Goal: Transaction & Acquisition: Purchase product/service

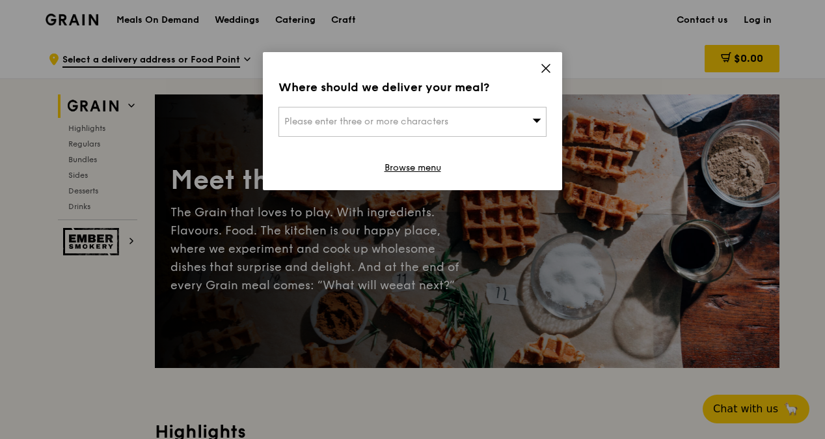
click at [543, 68] on icon at bounding box center [546, 68] width 12 height 12
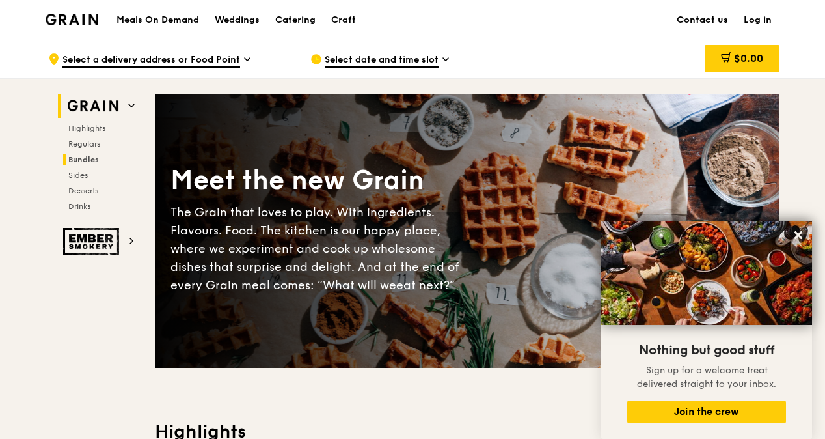
click at [95, 157] on span "Bundles" at bounding box center [83, 159] width 31 height 9
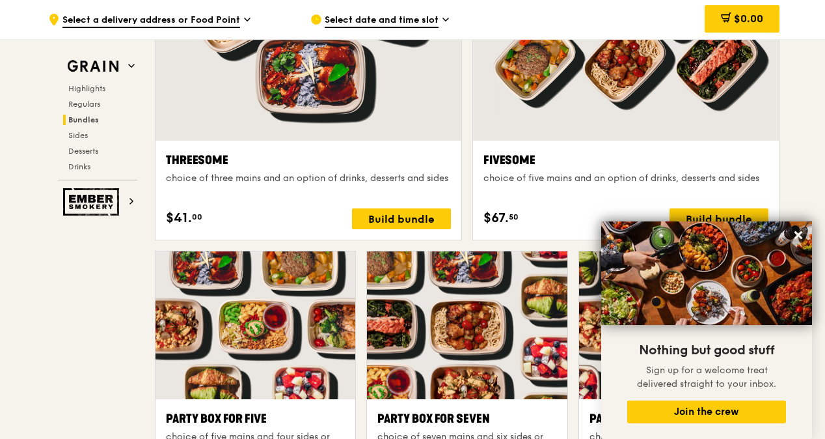
scroll to position [2393, 0]
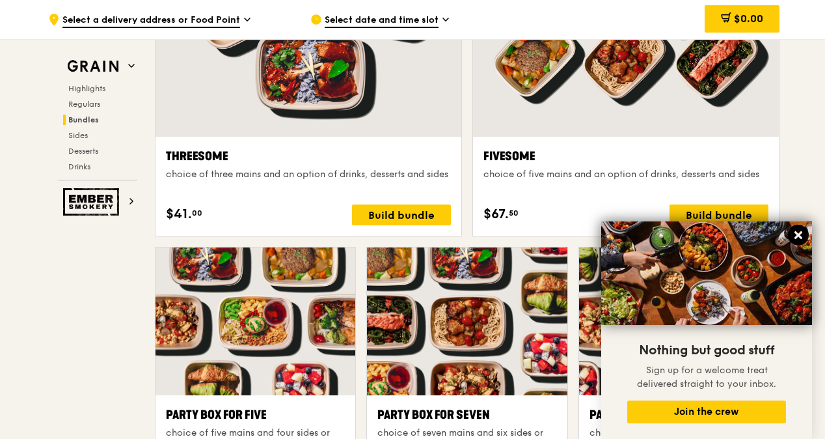
click at [797, 234] on icon at bounding box center [799, 235] width 8 height 8
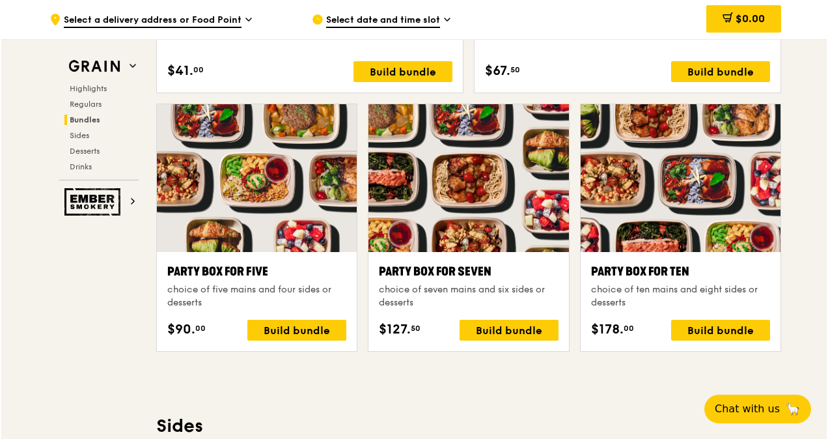
scroll to position [2458, 0]
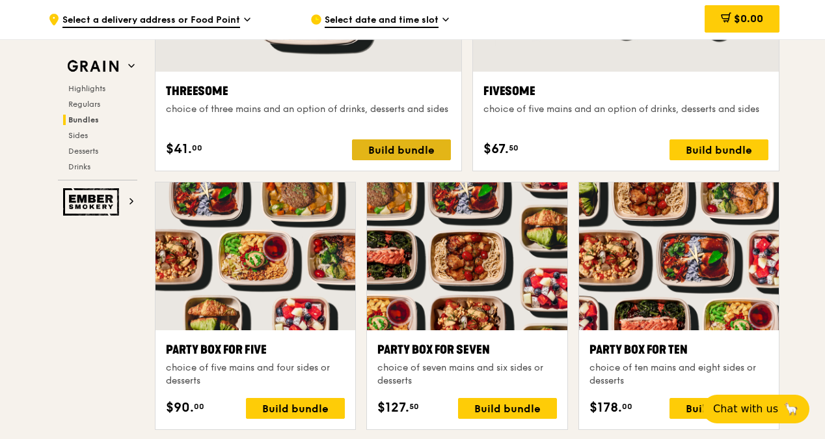
click at [381, 154] on div "Build bundle" at bounding box center [401, 149] width 99 height 21
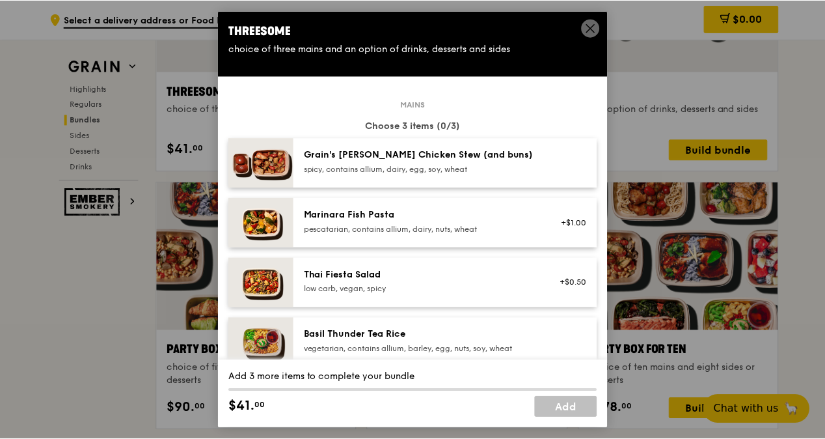
scroll to position [65, 0]
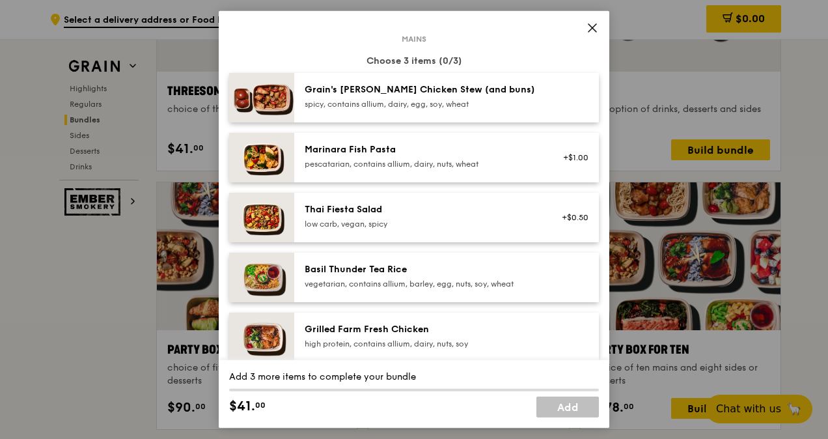
click at [302, 217] on div "Thai Fiesta Salad low carb, vegan, spicy" at bounding box center [421, 217] width 249 height 29
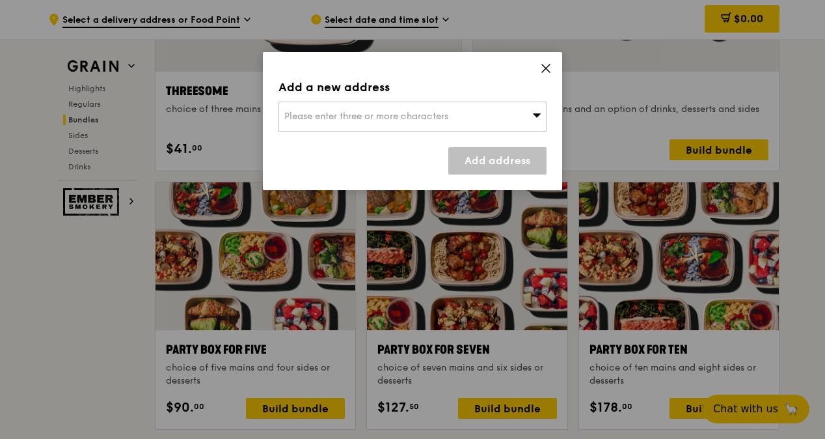
click at [542, 69] on icon at bounding box center [546, 68] width 12 height 12
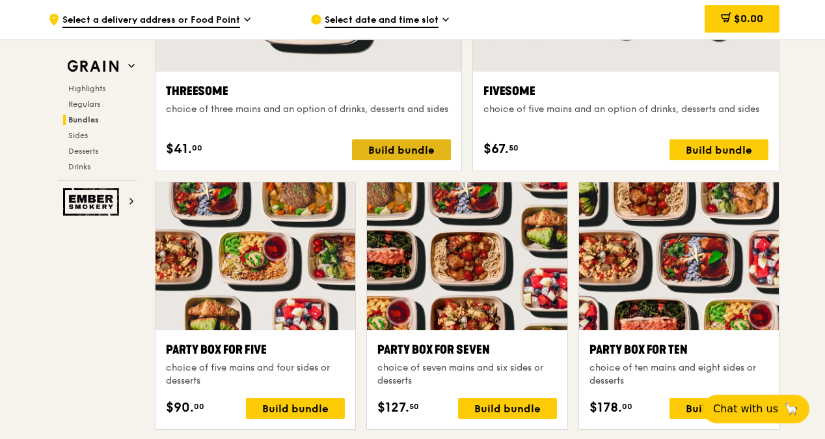
click at [378, 146] on div "Build bundle" at bounding box center [401, 149] width 99 height 21
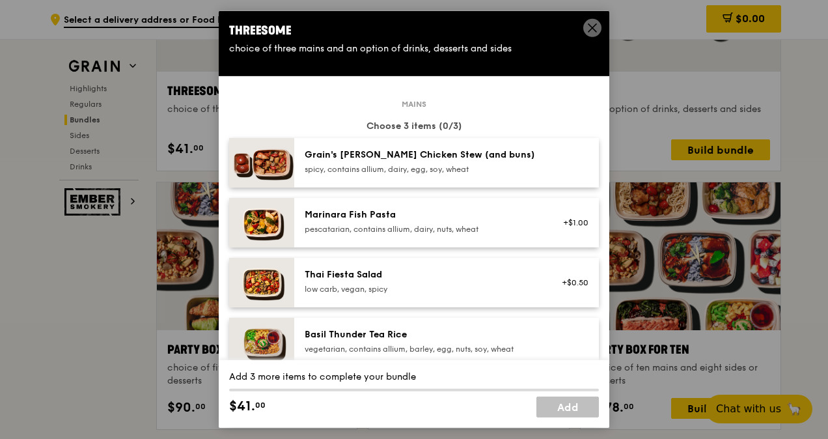
click at [588, 29] on icon at bounding box center [592, 28] width 12 height 12
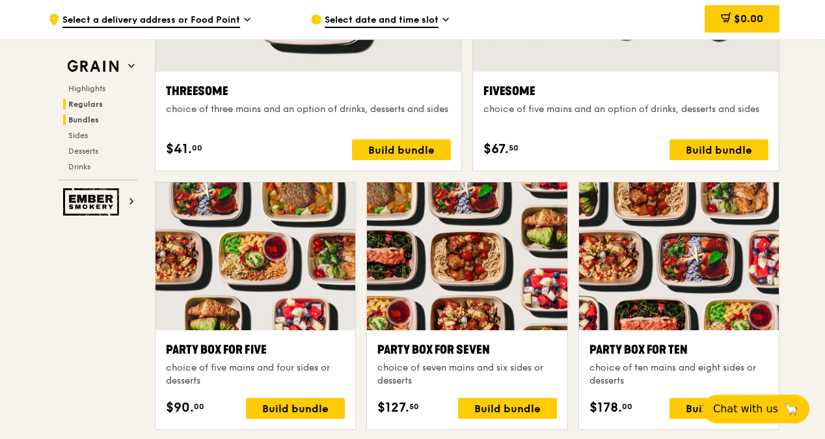
click at [110, 107] on h2 "Regulars" at bounding box center [100, 104] width 74 height 10
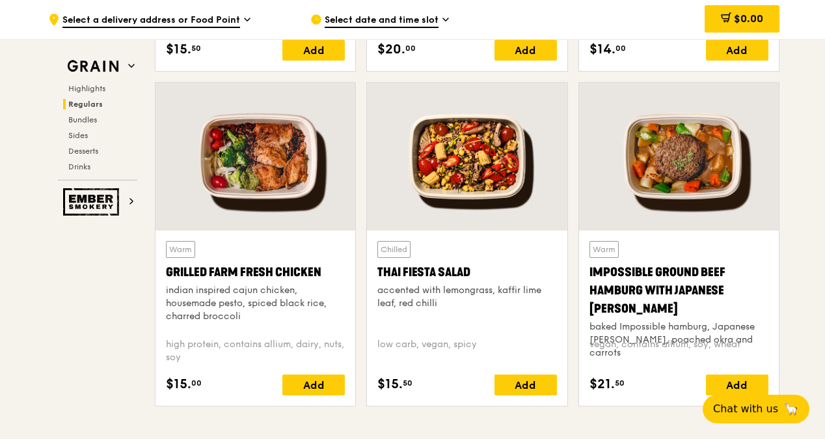
scroll to position [1440, 0]
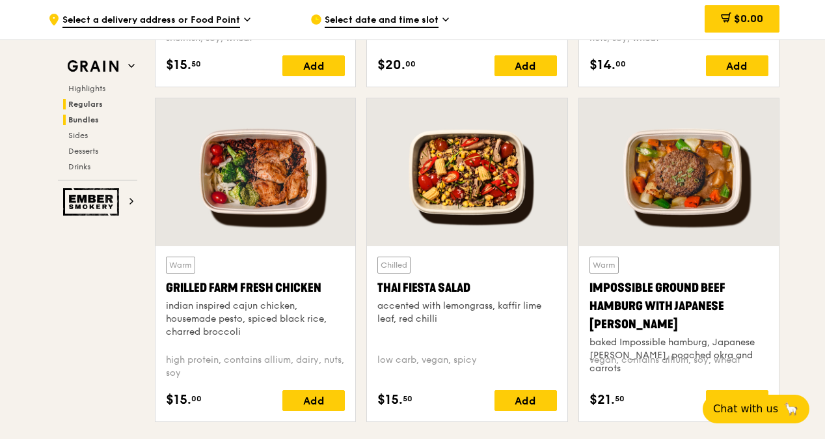
click at [83, 119] on span "Bundles" at bounding box center [83, 119] width 31 height 9
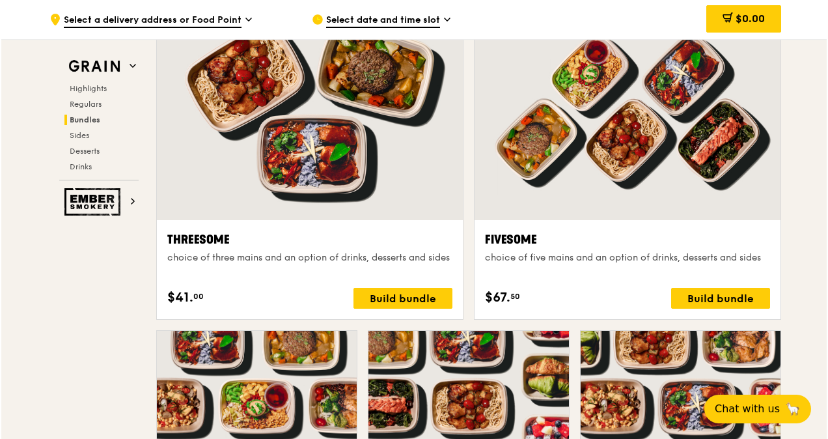
scroll to position [2327, 0]
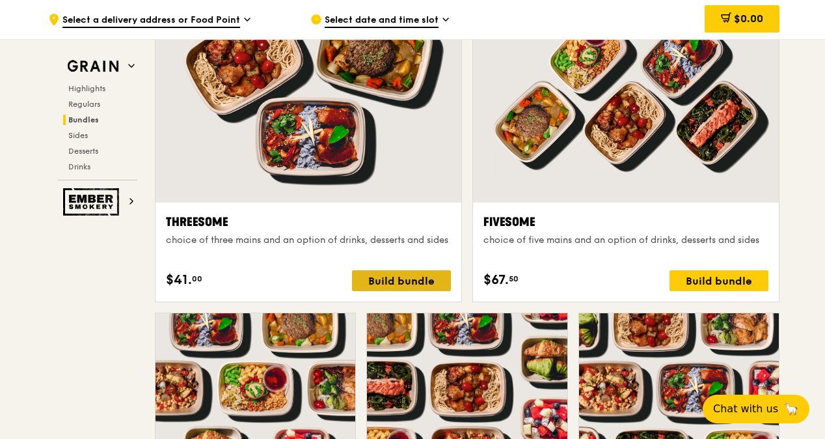
click at [410, 271] on div "Build bundle" at bounding box center [401, 280] width 99 height 21
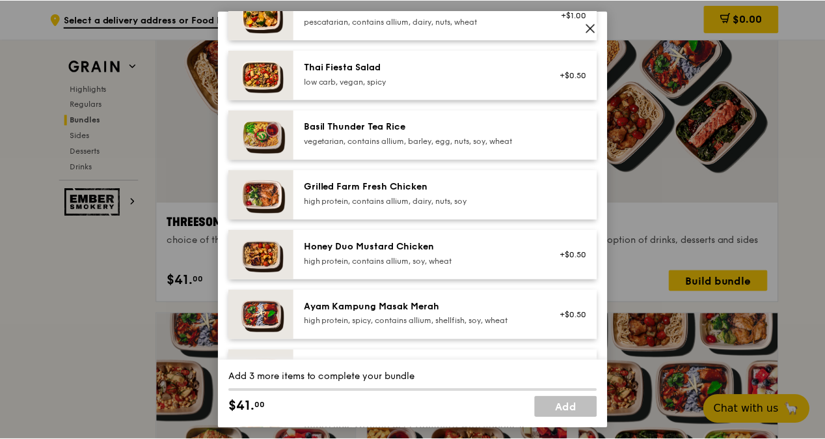
scroll to position [260, 0]
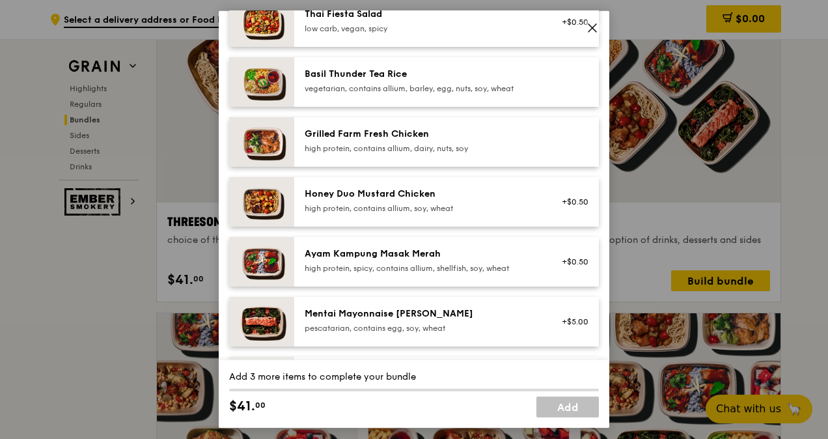
click at [275, 266] on img at bounding box center [261, 261] width 65 height 49
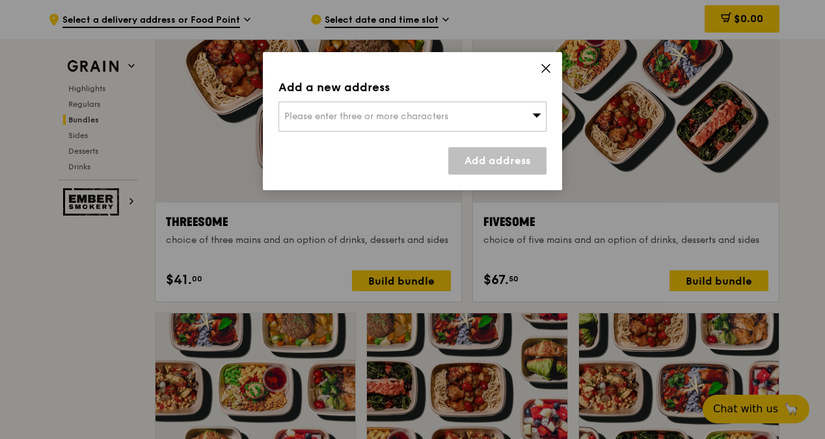
click at [548, 68] on icon at bounding box center [546, 68] width 12 height 12
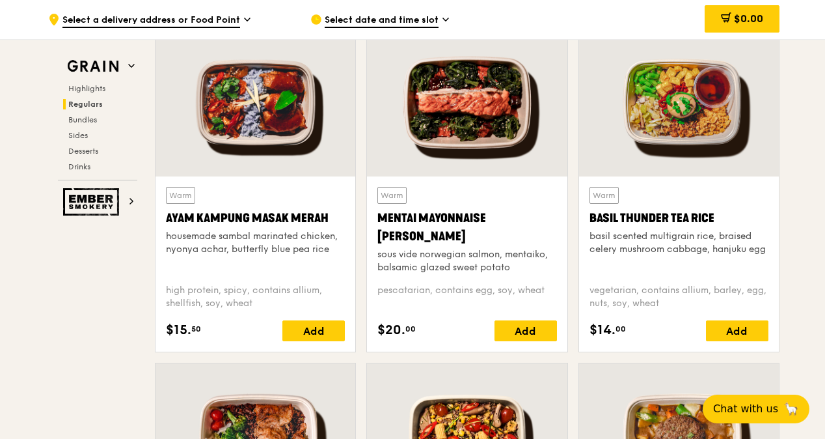
scroll to position [1155, 0]
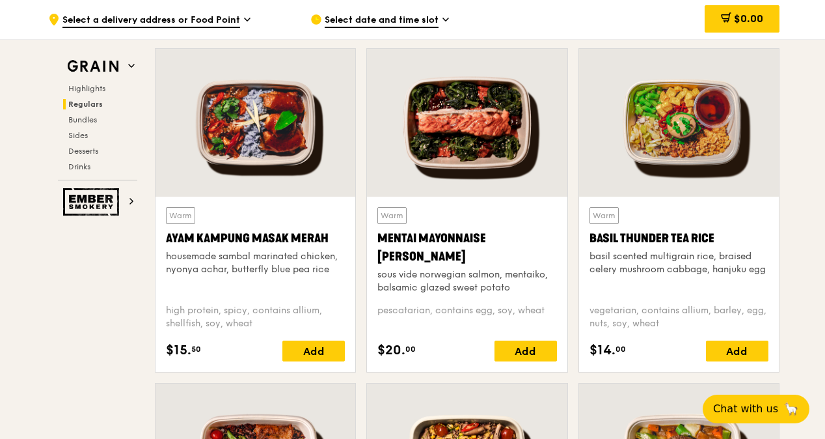
click at [223, 127] on div at bounding box center [256, 123] width 200 height 148
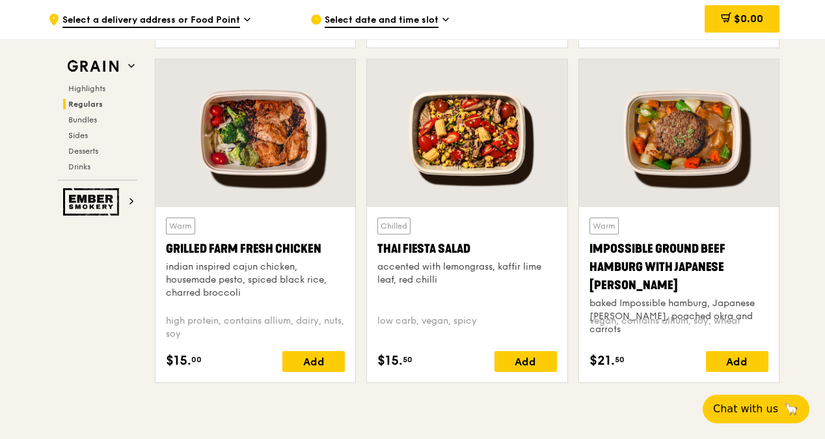
scroll to position [1481, 0]
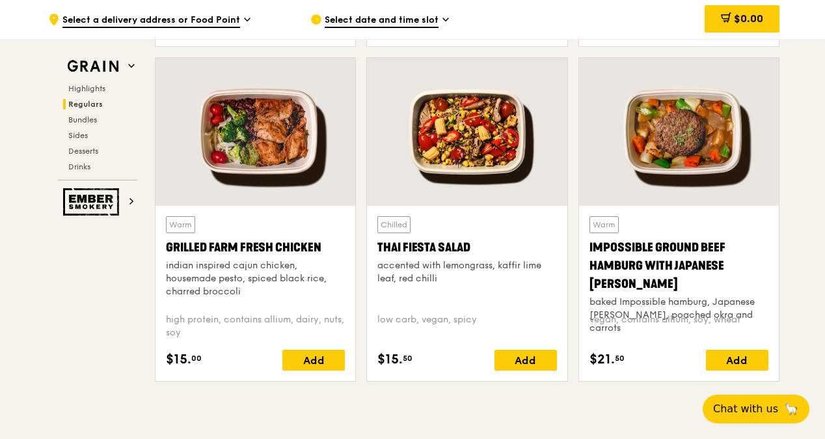
click at [450, 167] on div at bounding box center [467, 132] width 200 height 148
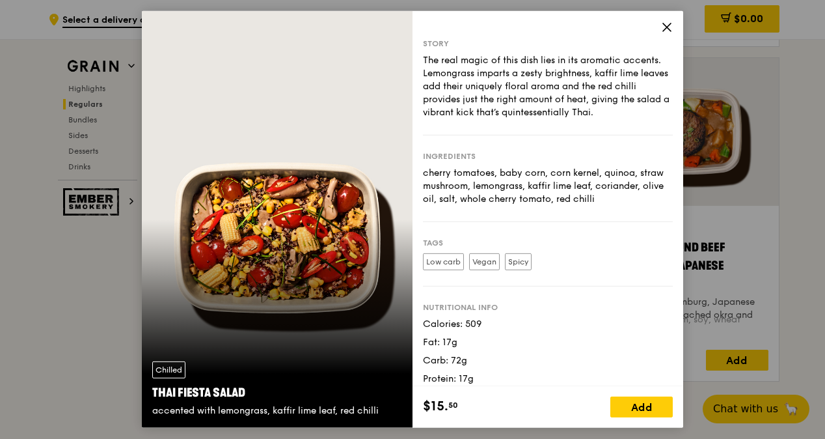
click at [666, 27] on icon at bounding box center [667, 27] width 8 height 8
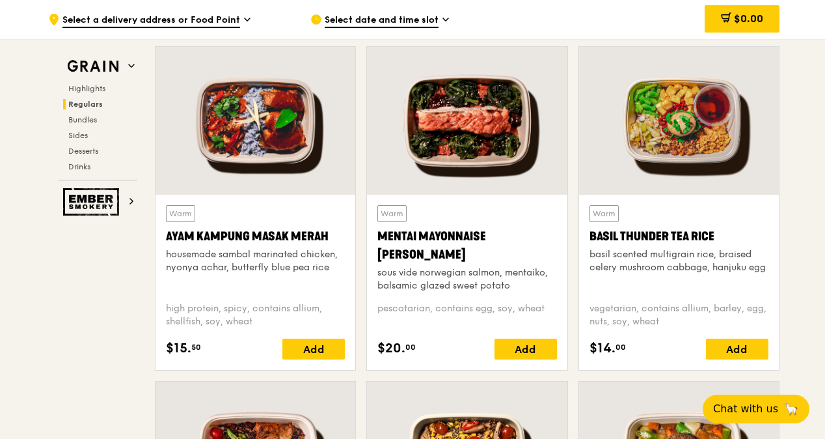
scroll to position [1155, 0]
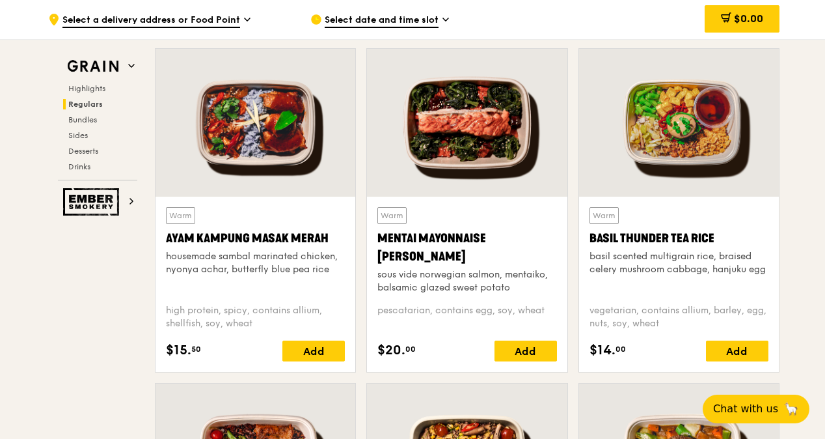
click at [501, 169] on div at bounding box center [467, 123] width 200 height 148
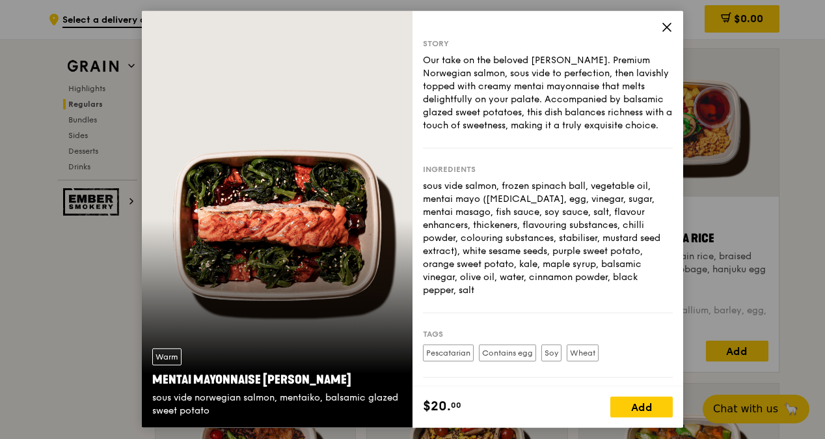
click at [668, 33] on icon at bounding box center [667, 27] width 12 height 12
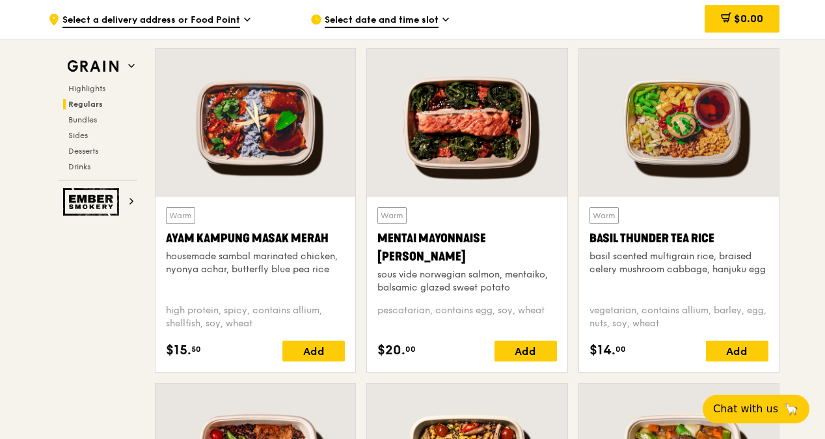
click at [693, 129] on div at bounding box center [679, 123] width 200 height 148
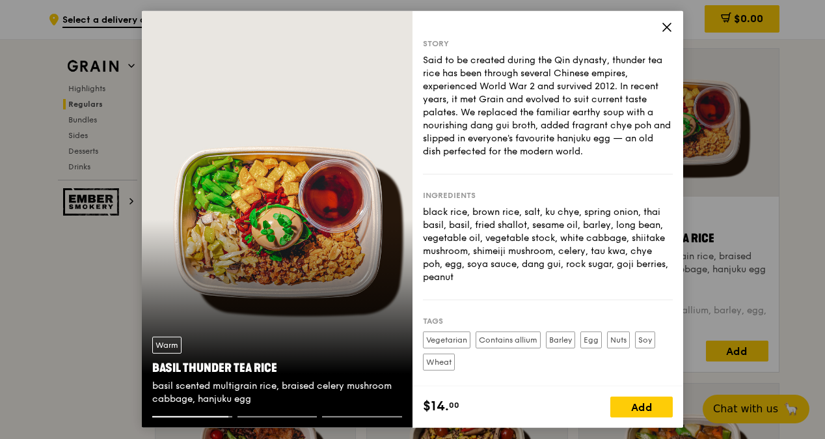
click at [668, 31] on icon at bounding box center [667, 27] width 12 height 12
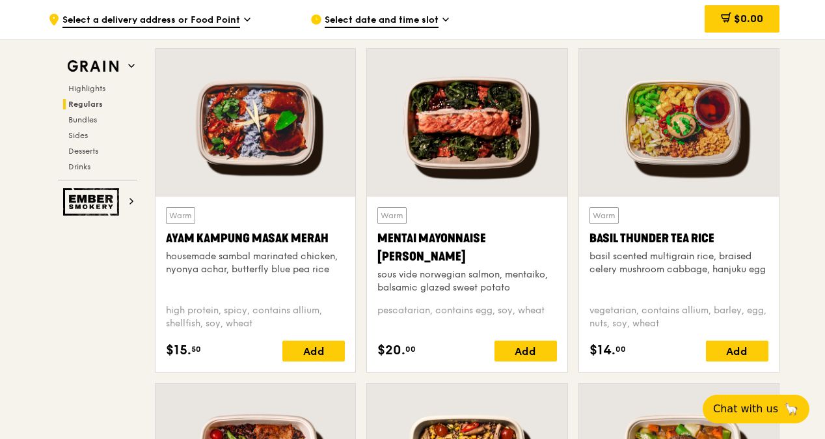
click at [476, 208] on div "Warm Mentai Mayonnaise Aburi Salmon sous vide norwegian salmon, mentaiko, balsa…" at bounding box center [467, 250] width 179 height 87
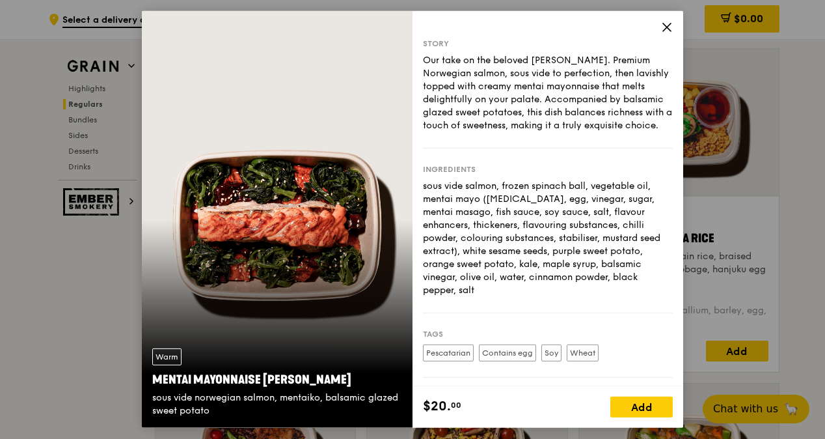
click at [659, 25] on div "Story Our take on the beloved mentaiko salmon. Premium Norwegian salmon, sous v…" at bounding box center [548, 198] width 271 height 375
click at [662, 27] on icon at bounding box center [667, 27] width 12 height 12
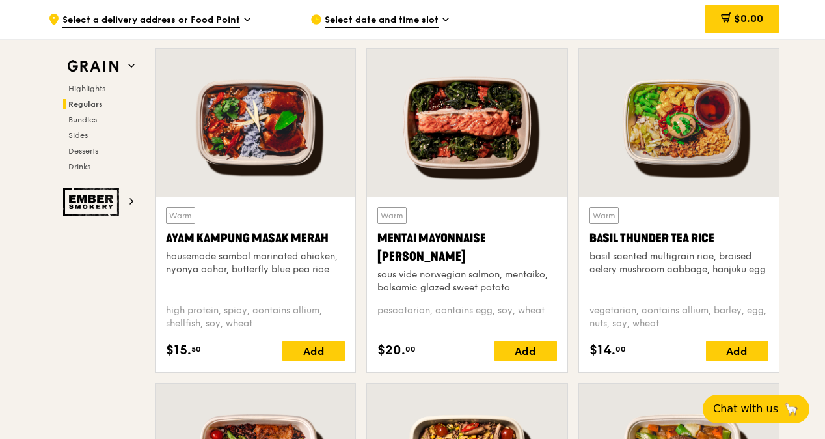
click at [467, 148] on div at bounding box center [467, 123] width 200 height 148
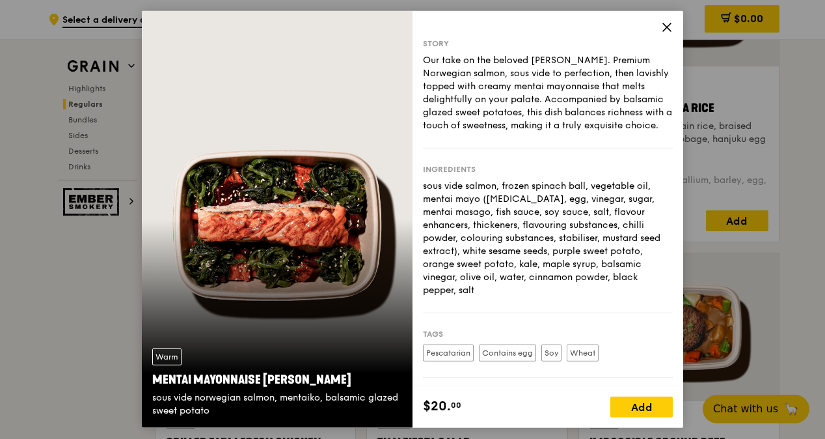
scroll to position [1351, 0]
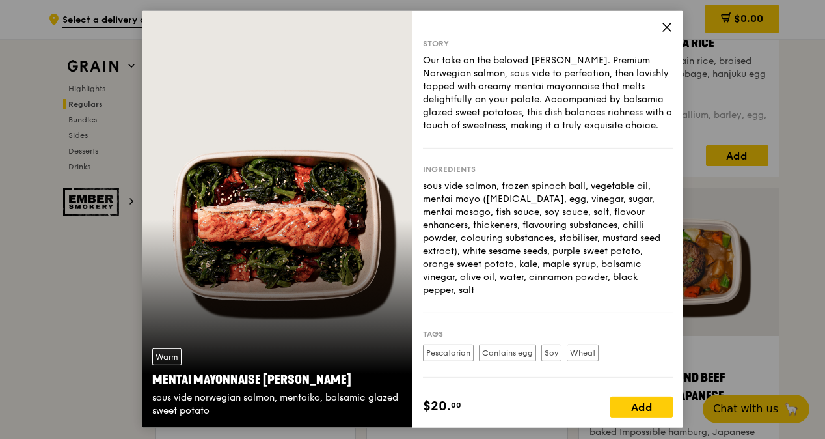
click at [670, 26] on icon at bounding box center [667, 27] width 12 height 12
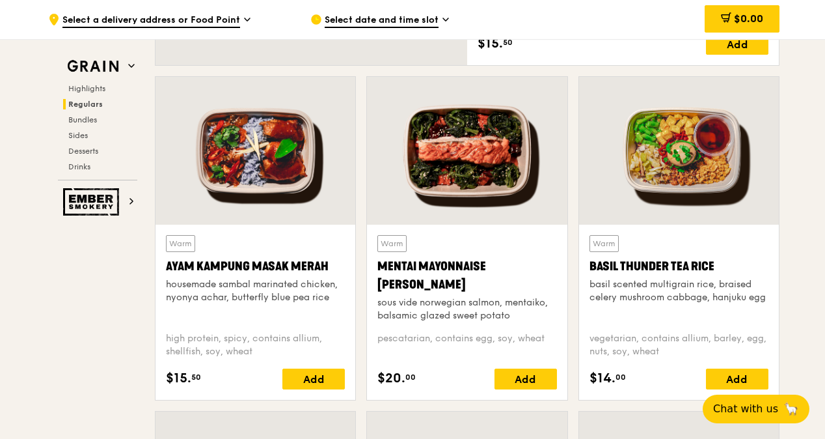
scroll to position [1090, 0]
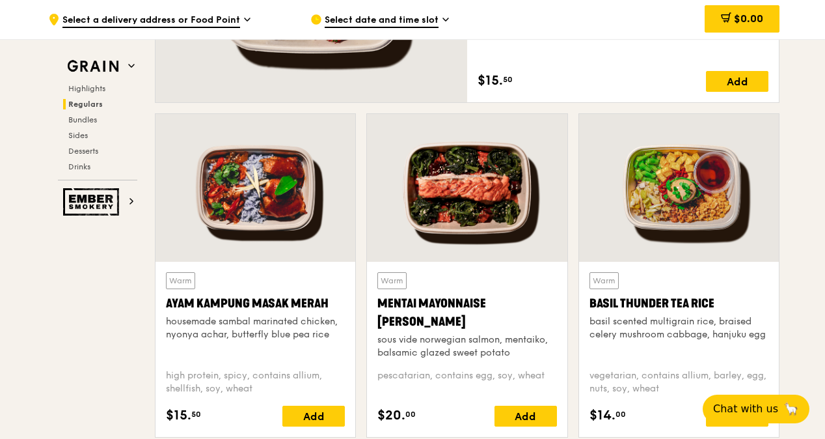
click at [241, 199] on div at bounding box center [256, 188] width 200 height 148
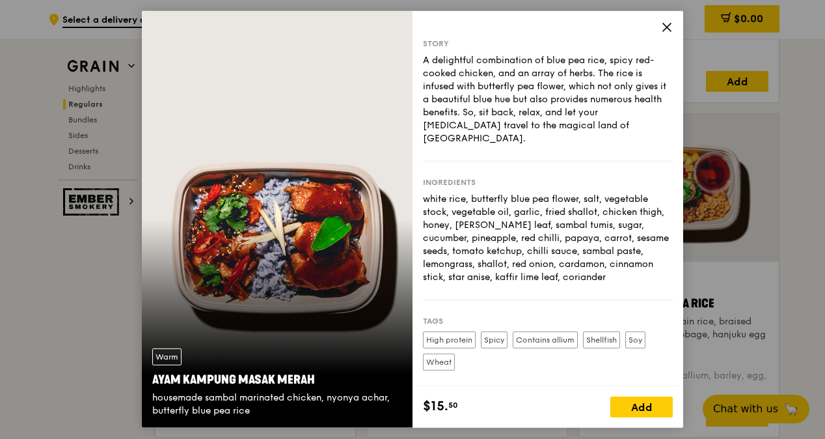
click at [669, 25] on icon at bounding box center [667, 27] width 8 height 8
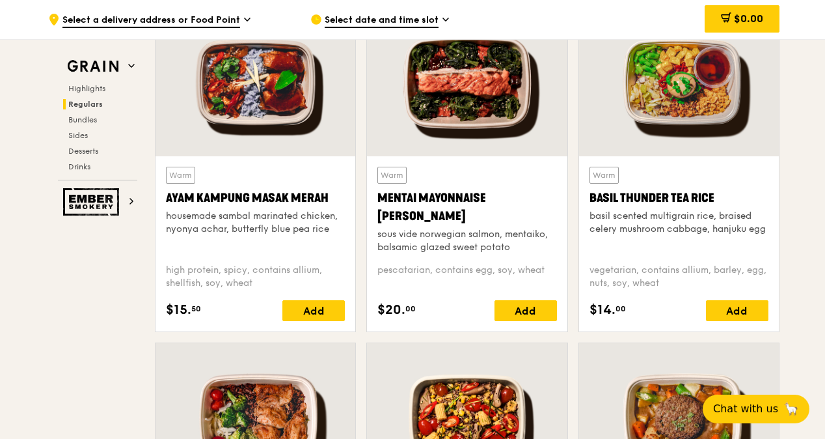
scroll to position [1155, 0]
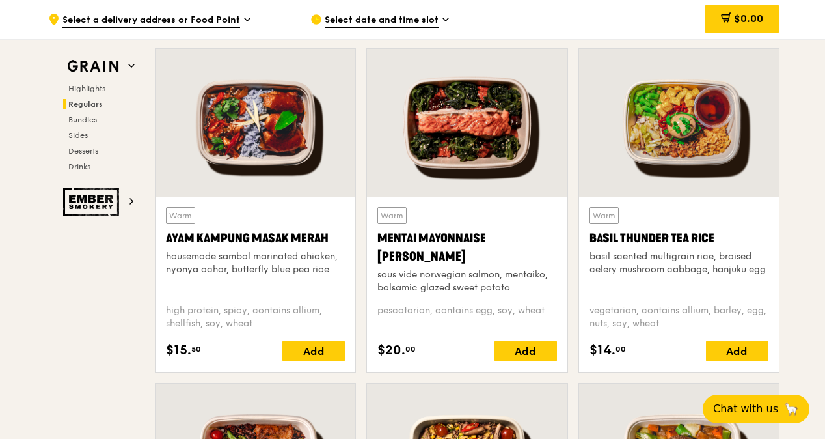
click at [508, 255] on div "Mentai Mayonnaise [PERSON_NAME]" at bounding box center [467, 247] width 179 height 36
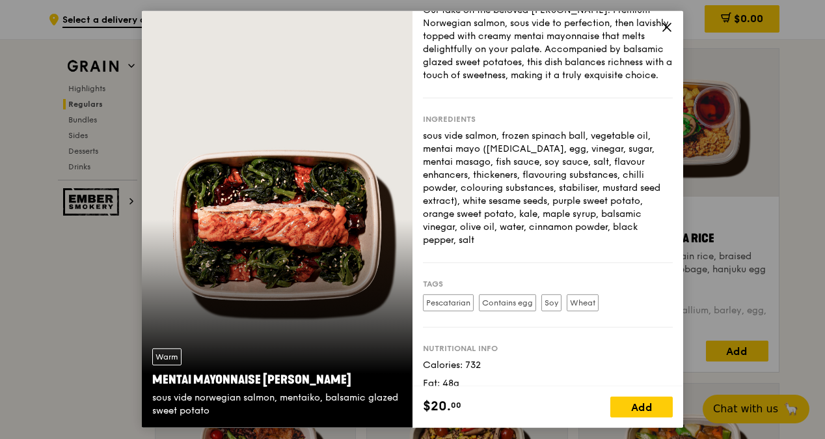
scroll to position [113, 0]
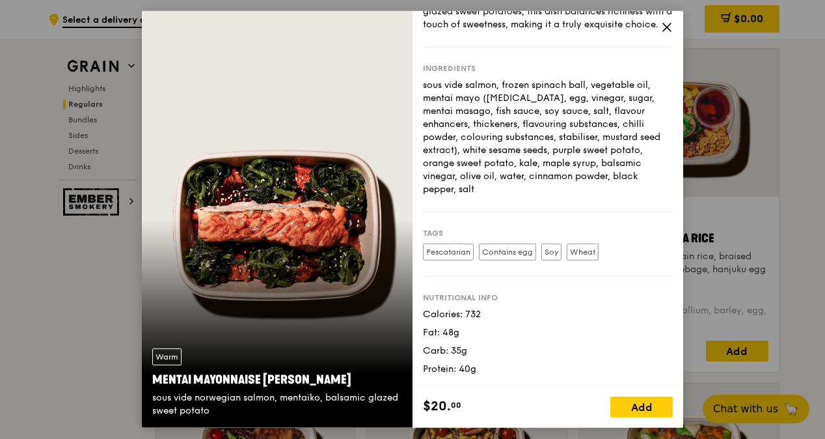
click at [661, 31] on icon at bounding box center [667, 27] width 12 height 12
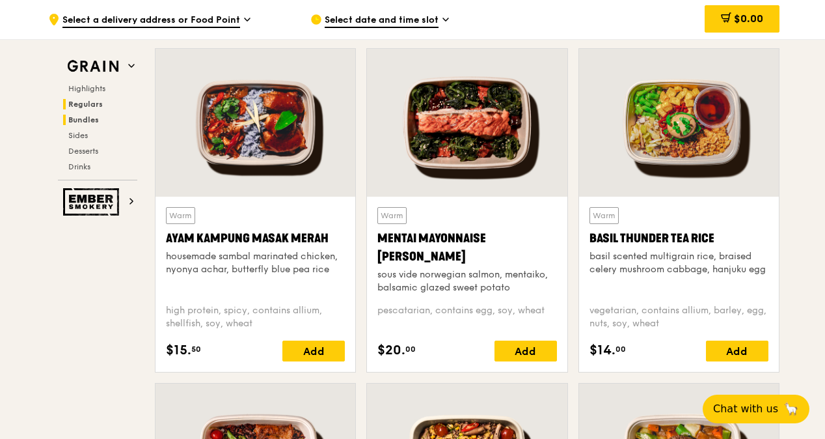
click at [91, 116] on span "Bundles" at bounding box center [83, 119] width 31 height 9
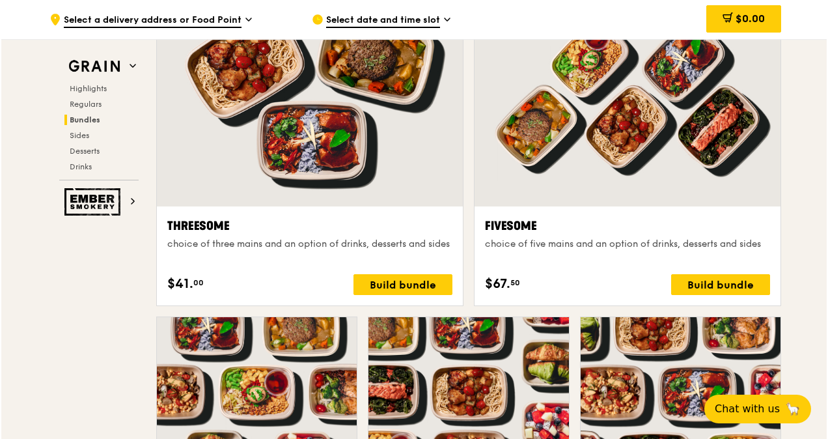
scroll to position [2327, 0]
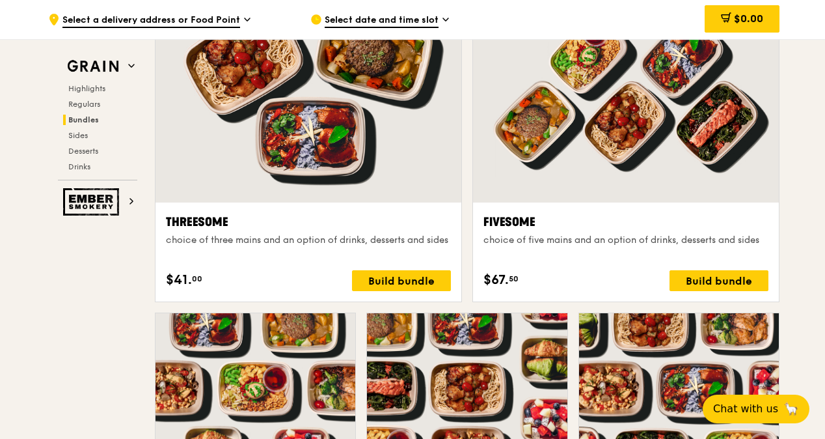
drag, startPoint x: 431, startPoint y: 285, endPoint x: 434, endPoint y: 293, distance: 8.2
click at [434, 293] on div "Threesome choice of three mains and an option of drinks, desserts and sides $41…" at bounding box center [309, 251] width 306 height 99
drag, startPoint x: 434, startPoint y: 293, endPoint x: 417, endPoint y: 269, distance: 28.5
click at [417, 270] on div "Build bundle" at bounding box center [401, 280] width 99 height 21
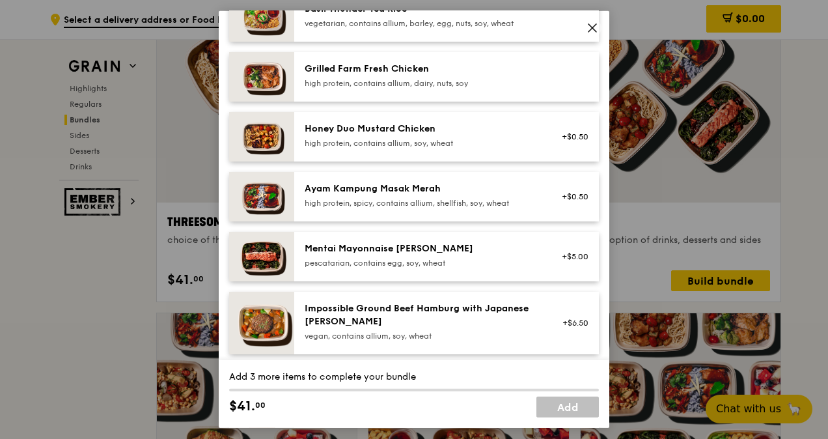
scroll to position [391, 0]
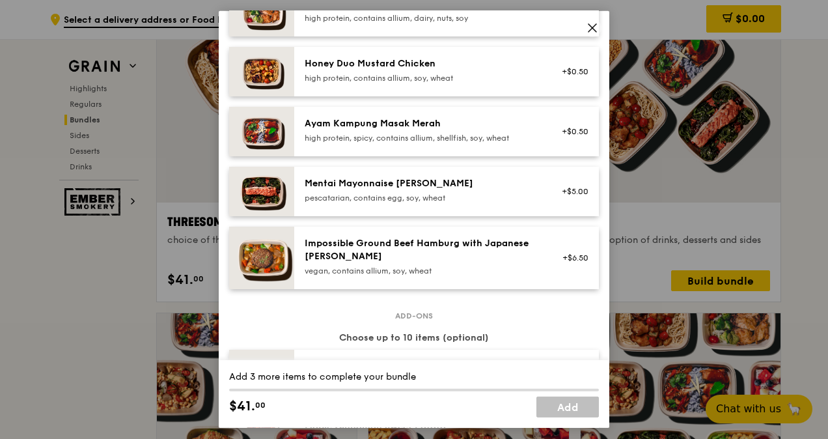
click at [476, 189] on div "Mentai Mayonnaise [PERSON_NAME]" at bounding box center [422, 183] width 234 height 13
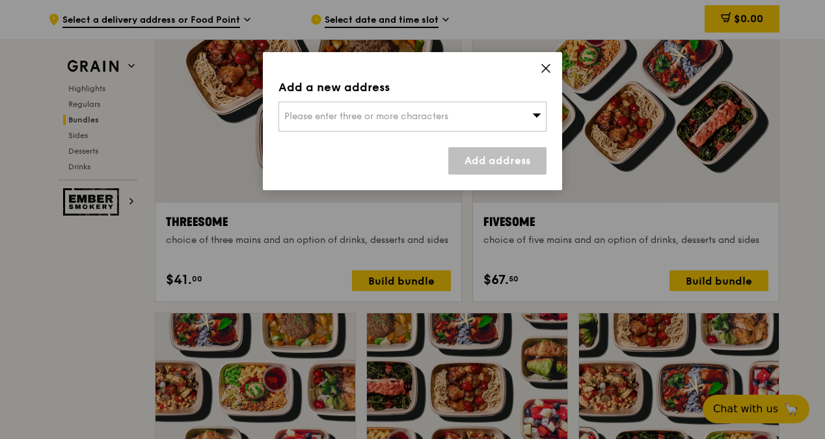
click at [542, 68] on icon at bounding box center [546, 68] width 12 height 12
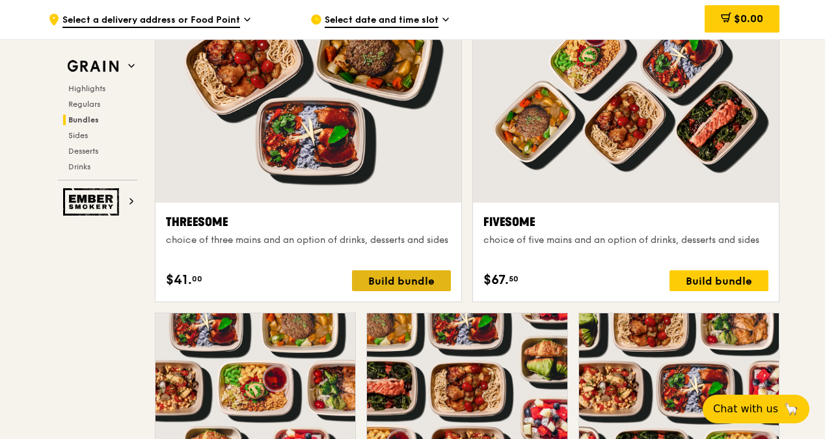
click at [380, 273] on div "Build bundle" at bounding box center [401, 280] width 99 height 21
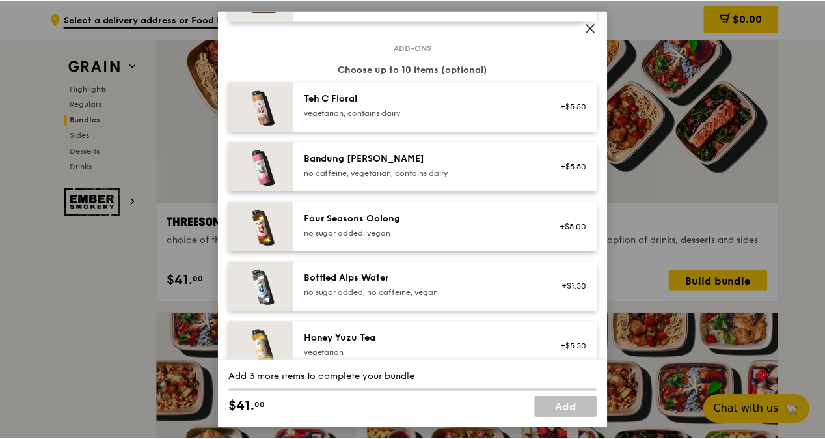
scroll to position [1192, 0]
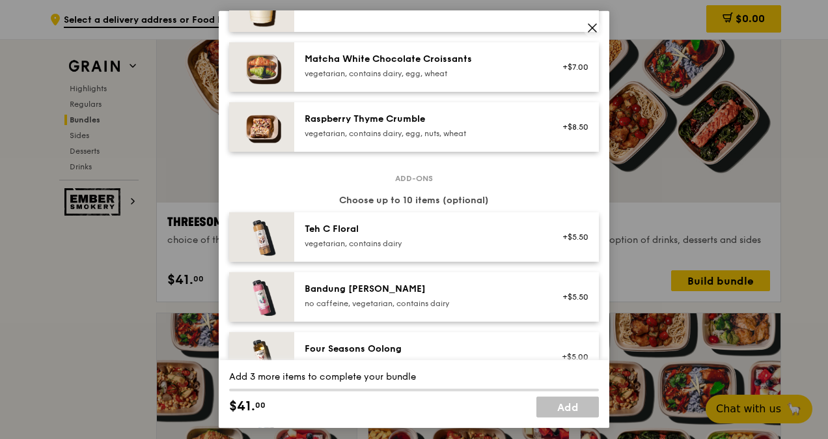
click at [597, 24] on icon at bounding box center [592, 28] width 12 height 12
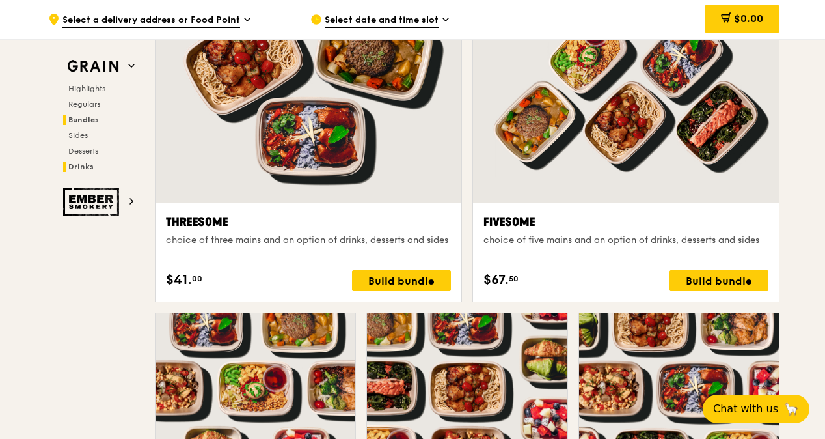
click at [90, 162] on span "Drinks" at bounding box center [80, 166] width 25 height 9
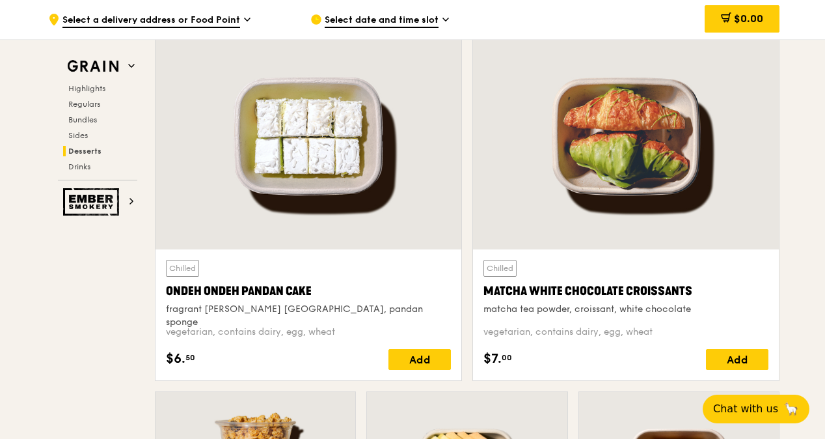
scroll to position [3699, 0]
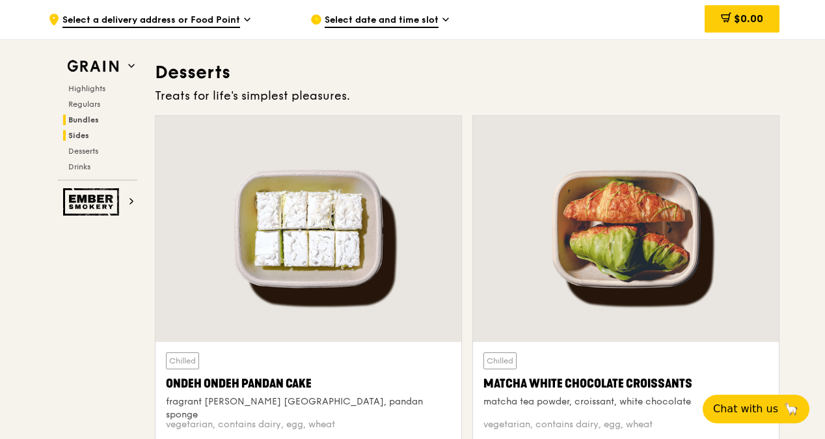
click at [91, 122] on span "Bundles" at bounding box center [83, 119] width 31 height 9
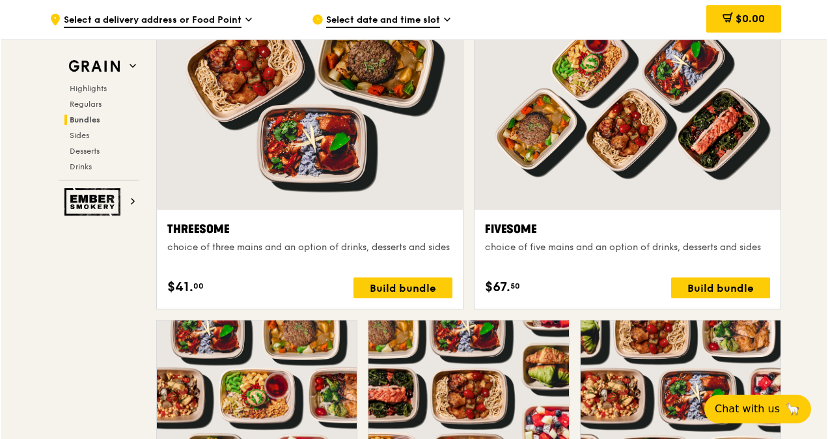
scroll to position [2327, 0]
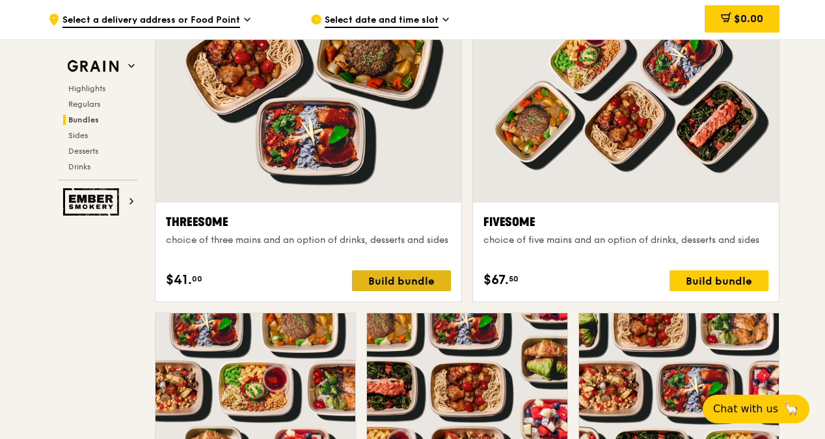
click at [402, 279] on div "Build bundle" at bounding box center [401, 280] width 99 height 21
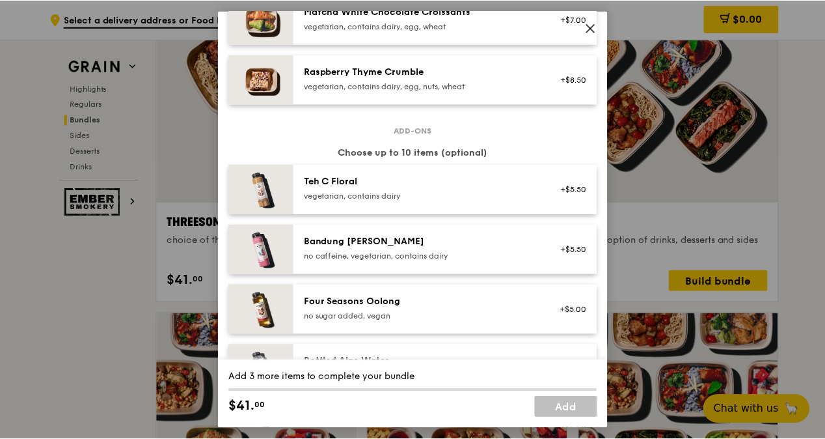
scroll to position [1258, 0]
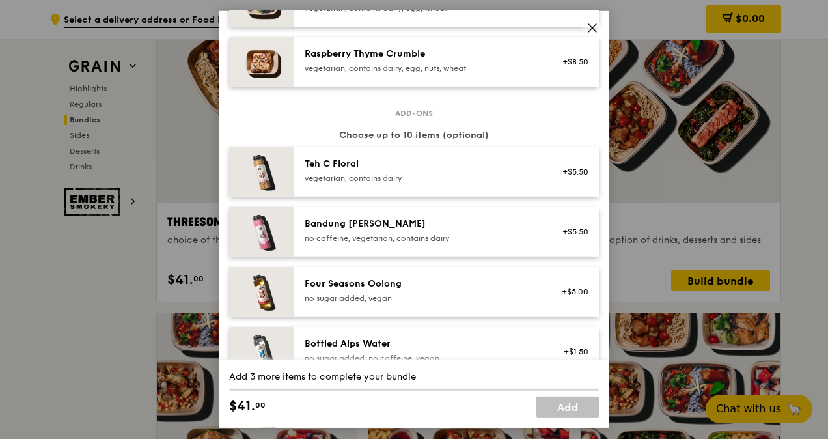
click at [266, 214] on img at bounding box center [261, 231] width 65 height 49
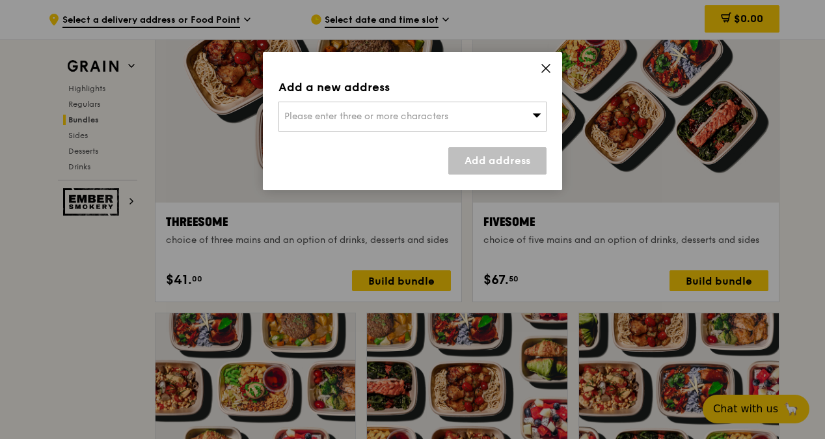
click at [545, 69] on icon at bounding box center [546, 68] width 12 height 12
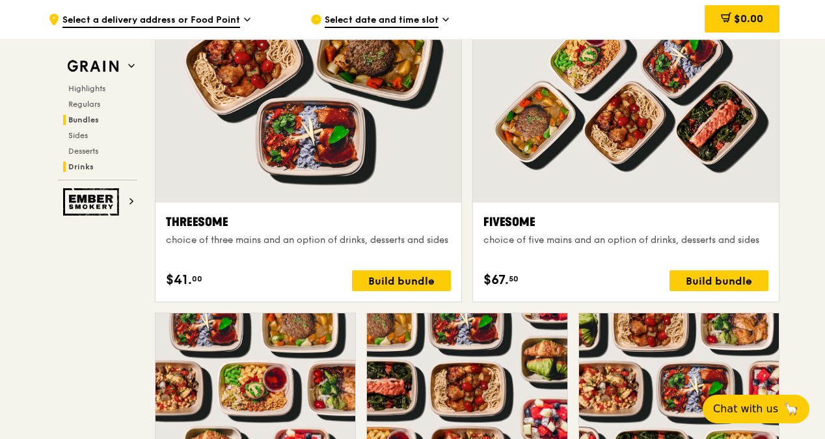
click at [90, 164] on span "Drinks" at bounding box center [80, 166] width 25 height 9
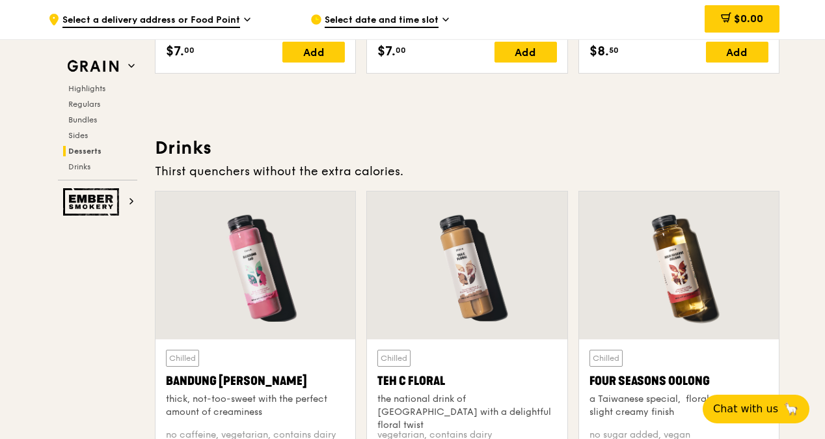
scroll to position [4495, 0]
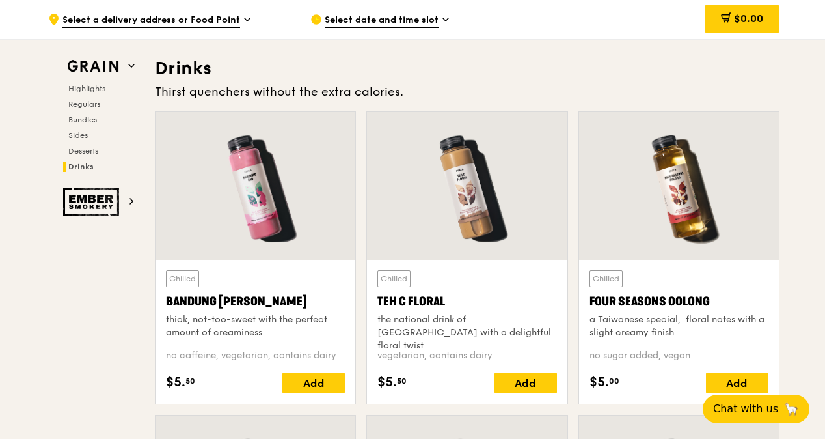
click at [264, 174] on div at bounding box center [256, 186] width 200 height 148
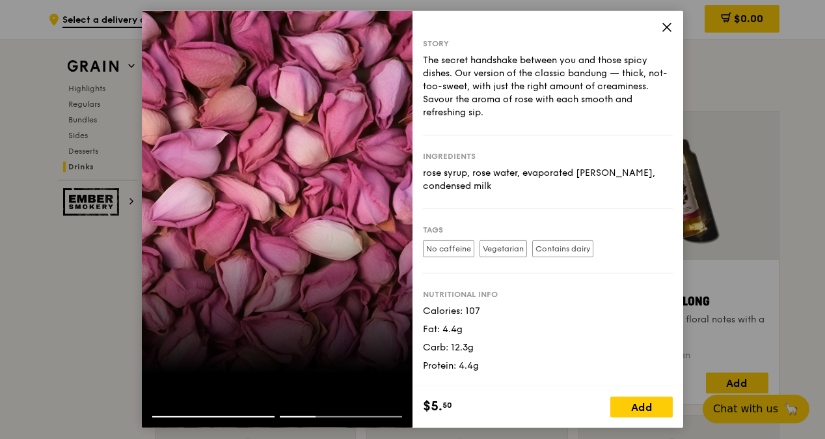
click at [661, 30] on icon at bounding box center [667, 27] width 12 height 12
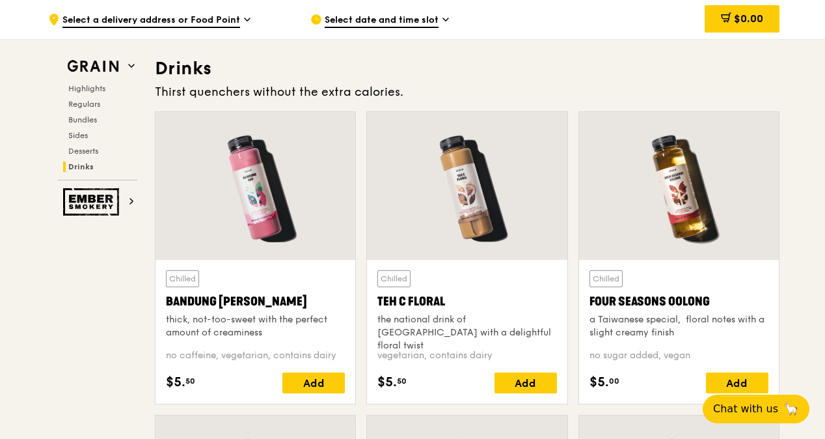
click at [503, 193] on div at bounding box center [467, 186] width 200 height 148
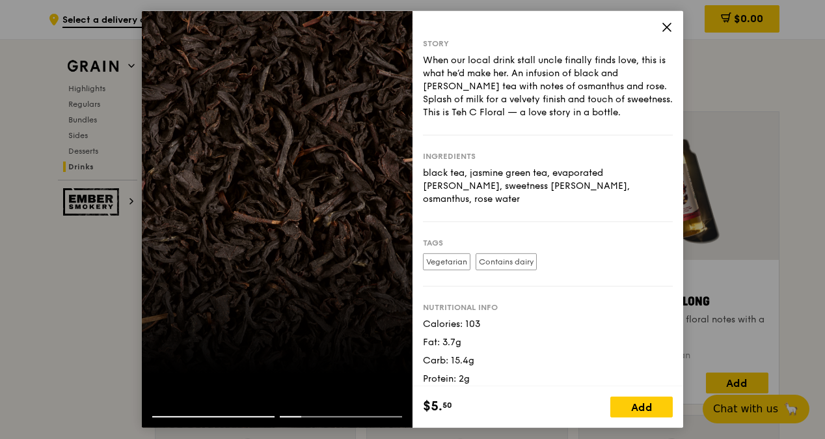
click at [664, 25] on icon at bounding box center [667, 27] width 12 height 12
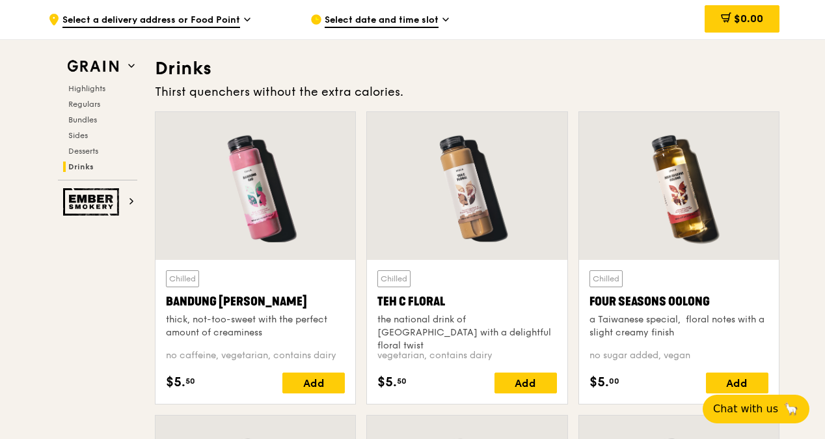
click at [223, 221] on div at bounding box center [256, 186] width 200 height 148
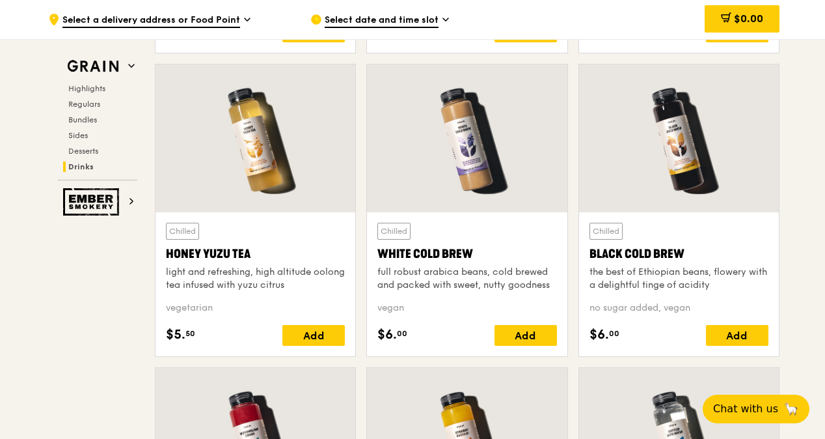
scroll to position [5015, 0]
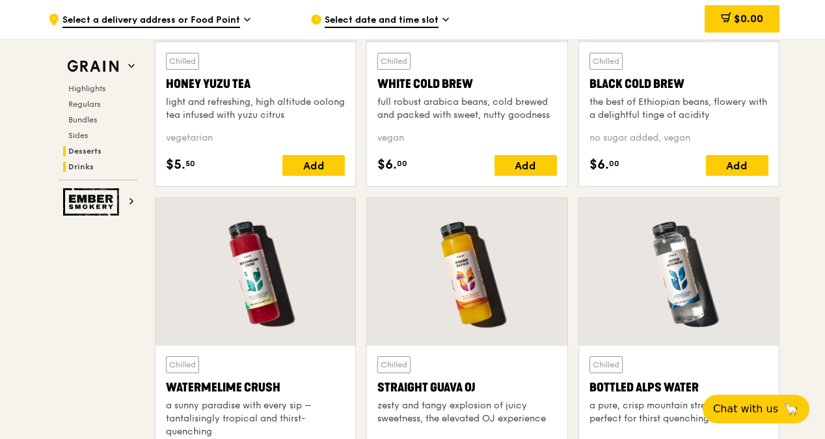
click at [83, 152] on span "Desserts" at bounding box center [84, 150] width 33 height 9
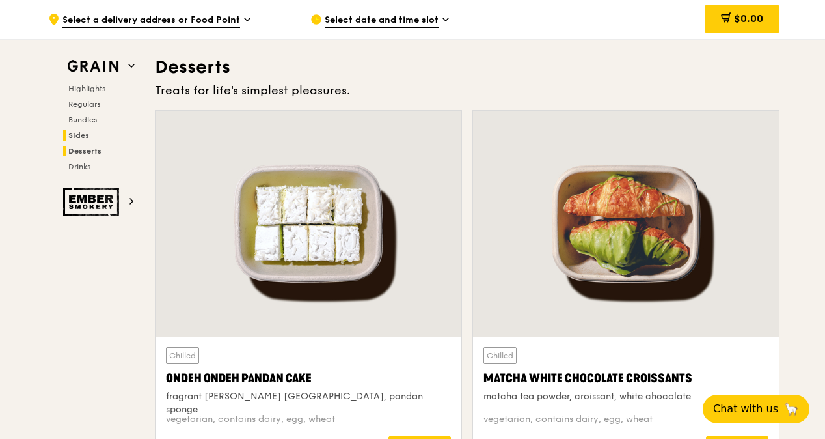
click at [81, 133] on span "Sides" at bounding box center [78, 135] width 21 height 9
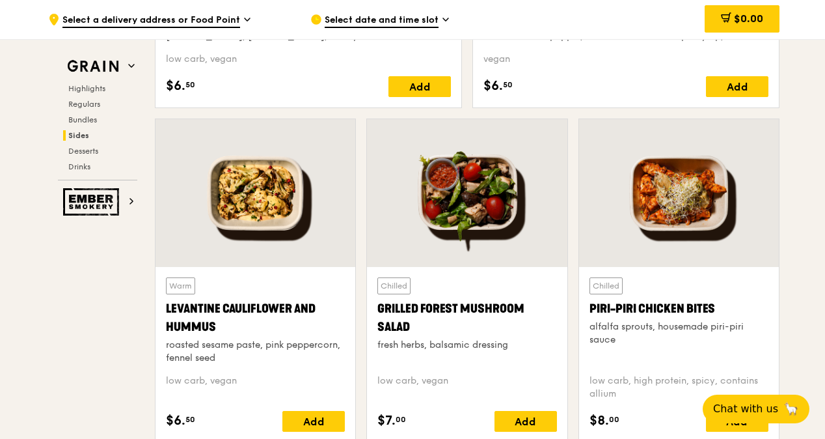
scroll to position [3286, 0]
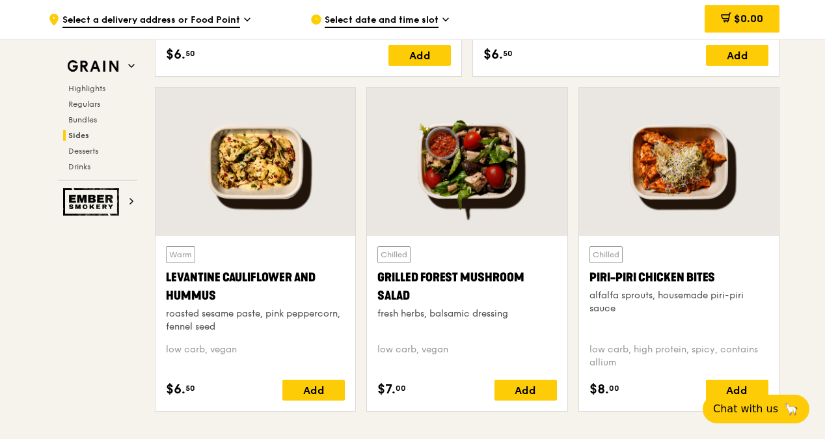
click at [684, 171] on div at bounding box center [679, 162] width 200 height 148
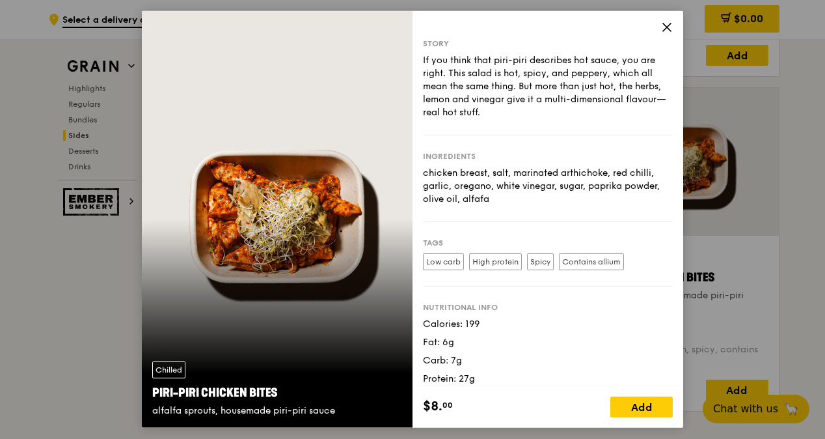
click at [663, 33] on icon at bounding box center [667, 27] width 12 height 12
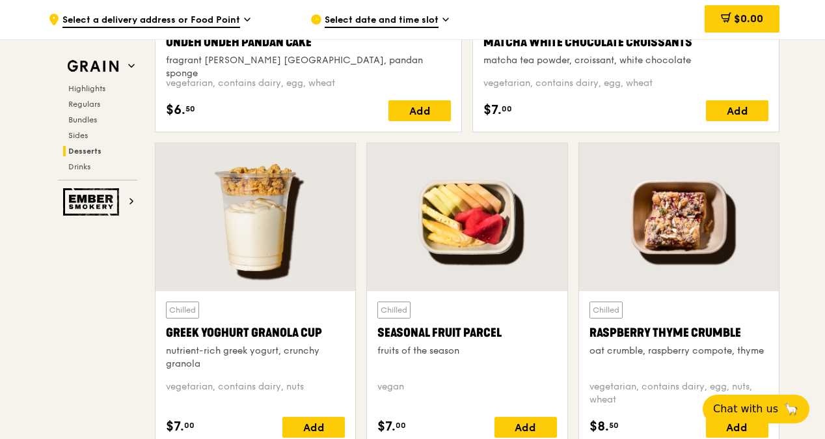
scroll to position [4067, 0]
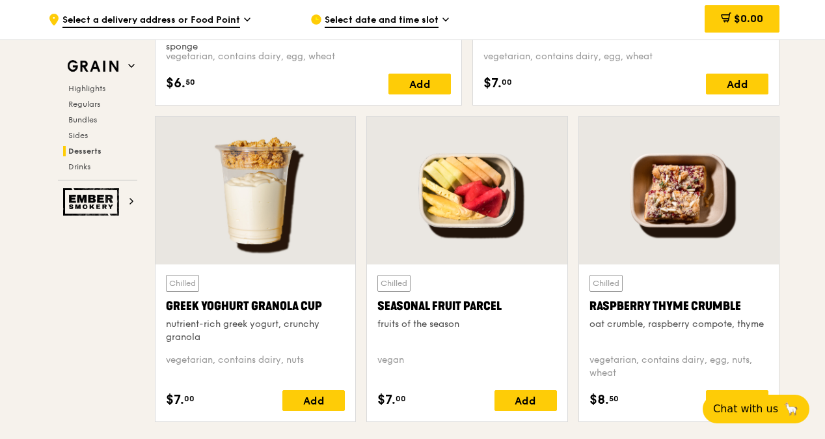
click at [245, 256] on div at bounding box center [256, 191] width 200 height 148
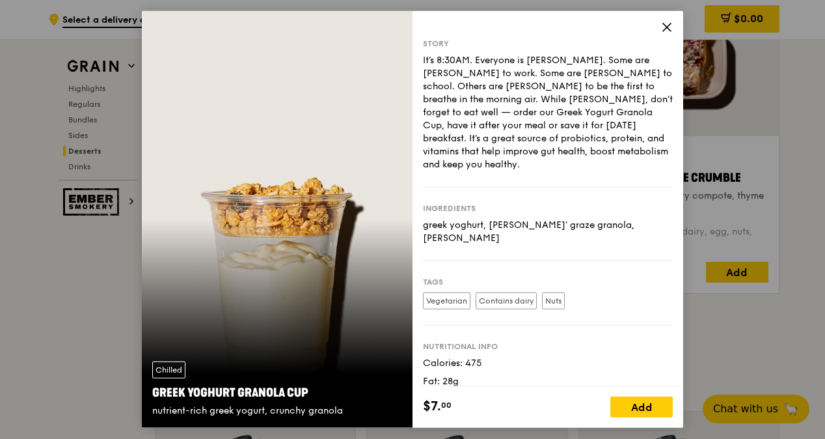
scroll to position [4197, 0]
click at [154, 317] on div "Chilled Greek Yoghurt Granola Cup nutrient-rich greek yogurt, crunchy granola" at bounding box center [277, 219] width 271 height 417
click at [665, 25] on icon at bounding box center [667, 27] width 8 height 8
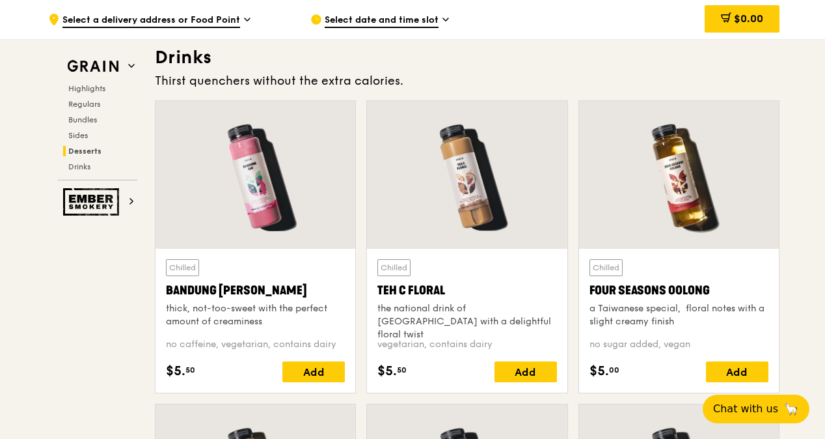
scroll to position [4523, 0]
